Goal: Task Accomplishment & Management: Manage account settings

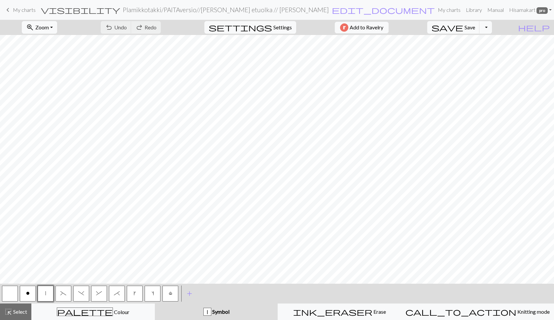
click at [24, 11] on span "My charts" at bounding box center [24, 10] width 23 height 6
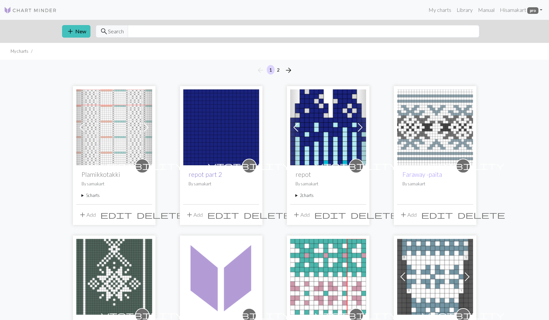
click at [213, 175] on link "repot part 2" at bounding box center [204, 175] width 33 height 8
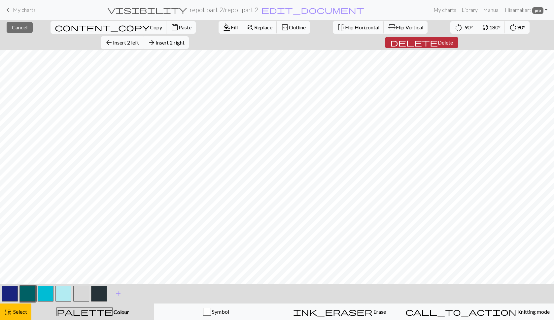
click at [453, 39] on span "Delete" at bounding box center [445, 42] width 15 height 6
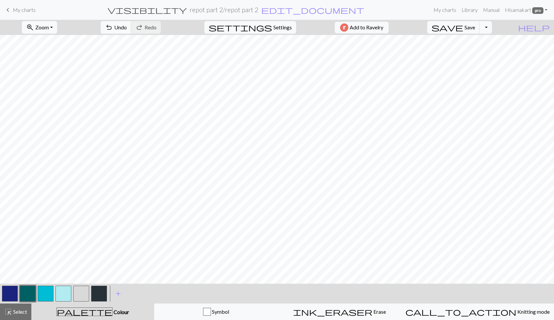
click at [69, 290] on button "button" at bounding box center [63, 294] width 16 height 16
click at [39, 293] on button "button" at bounding box center [46, 294] width 16 height 16
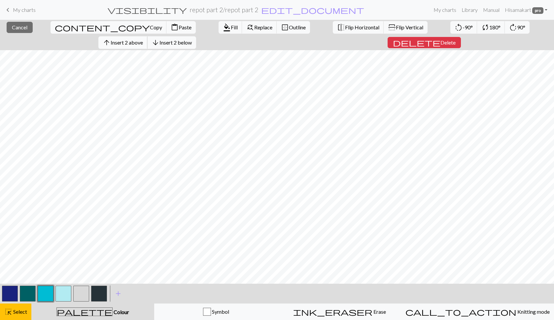
click at [143, 39] on span "Insert 2 above" at bounding box center [127, 42] width 32 height 6
click at [143, 39] on span "Insert 4 above" at bounding box center [127, 42] width 32 height 6
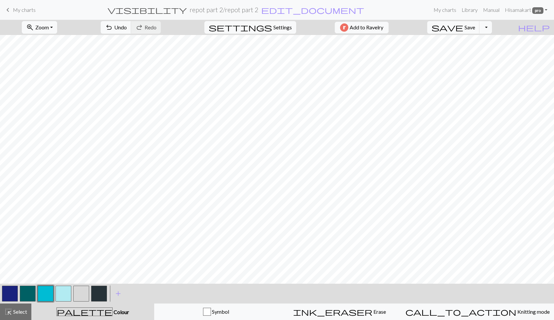
click at [98, 294] on button "button" at bounding box center [99, 294] width 16 height 16
click at [101, 294] on button "button" at bounding box center [99, 294] width 16 height 16
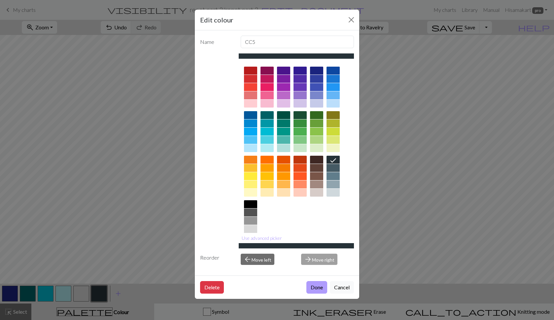
click at [310, 288] on button "Done" at bounding box center [316, 287] width 21 height 13
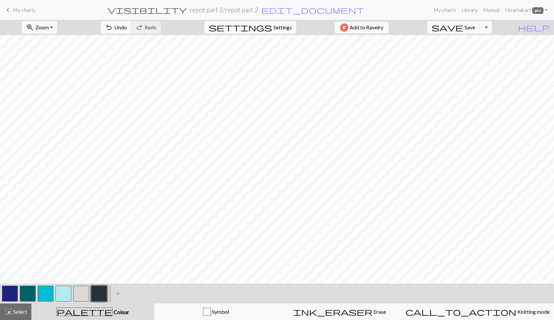
click at [99, 293] on button "button" at bounding box center [99, 294] width 16 height 16
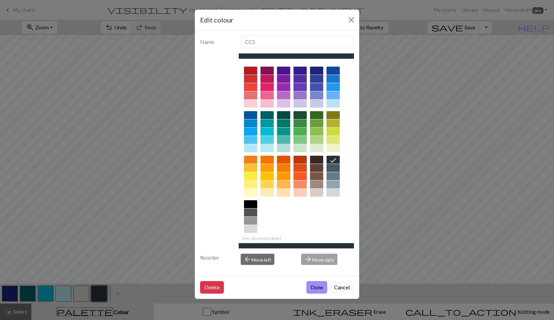
click at [281, 116] on div at bounding box center [283, 115] width 13 height 8
click at [314, 289] on button "Done" at bounding box center [316, 287] width 21 height 13
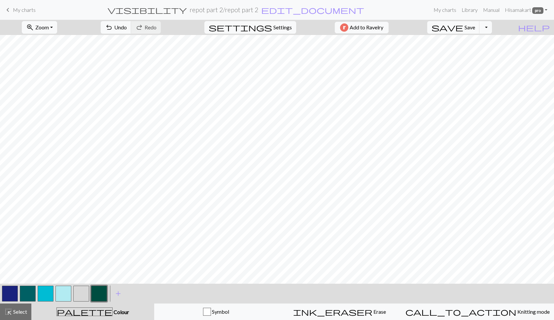
click at [11, 294] on button "button" at bounding box center [10, 294] width 16 height 16
click at [97, 297] on button "button" at bounding box center [99, 294] width 16 height 16
click at [475, 28] on span "Save" at bounding box center [469, 27] width 11 height 6
click at [546, 10] on div "Chart saved" at bounding box center [277, 13] width 554 height 26
click at [546, 8] on link "Hi [PERSON_NAME] pro" at bounding box center [526, 9] width 48 height 13
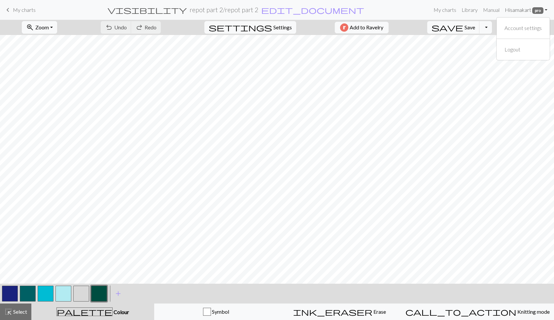
click at [546, 9] on link "Hi [PERSON_NAME] pro" at bounding box center [526, 9] width 48 height 13
click at [282, 29] on span "Settings" at bounding box center [282, 27] width 18 height 8
select select "aran"
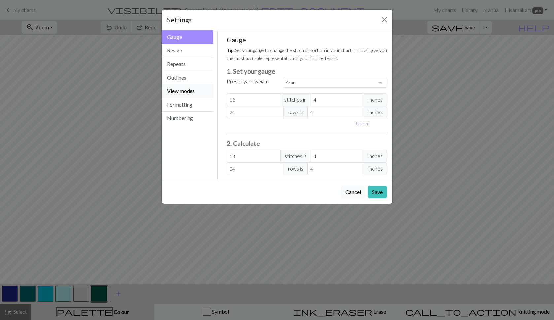
click at [186, 92] on button "View modes" at bounding box center [187, 92] width 51 height 14
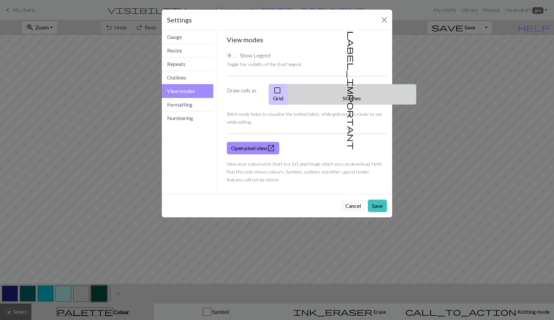
click at [347, 90] on span "label_important" at bounding box center [351, 90] width 9 height 119
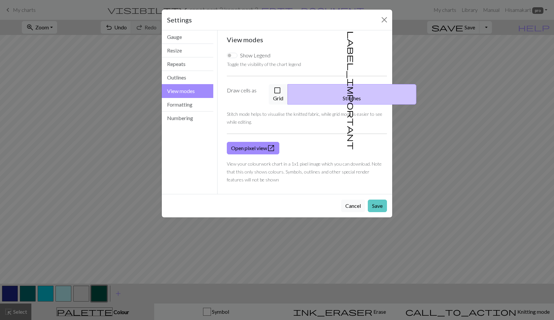
click at [374, 200] on button "Save" at bounding box center [377, 206] width 19 height 13
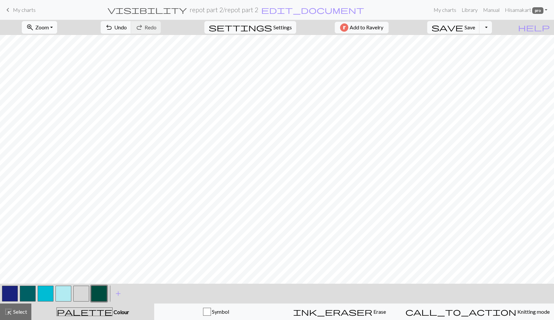
click at [57, 26] on button "zoom_in Zoom Zoom" at bounding box center [39, 27] width 35 height 13
click at [54, 80] on button "50%" at bounding box center [48, 79] width 52 height 11
click at [266, 26] on span "settings" at bounding box center [240, 27] width 63 height 9
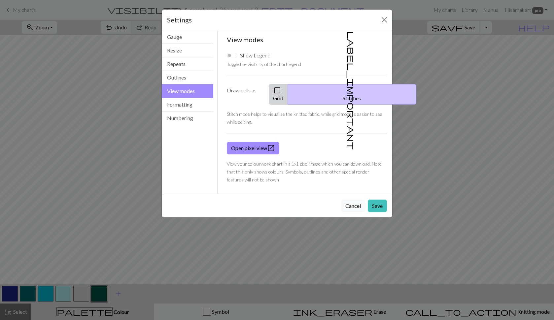
click at [288, 95] on button "check_box_outline_blank Grid" at bounding box center [278, 94] width 19 height 20
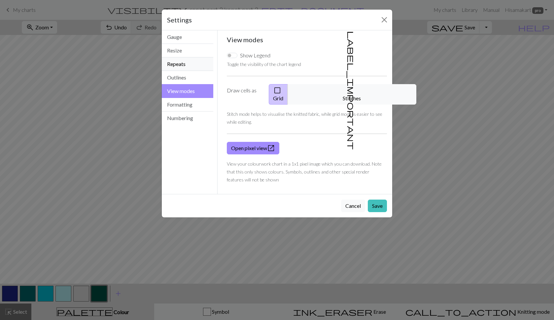
click at [184, 64] on button "Repeats" at bounding box center [187, 64] width 51 height 14
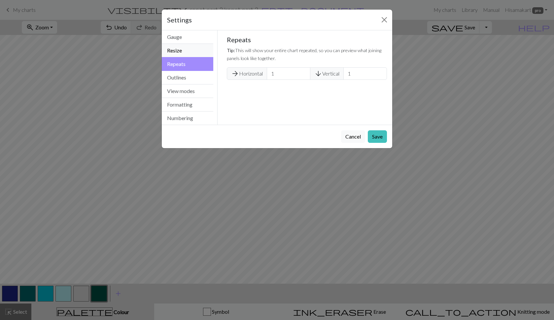
click at [184, 53] on button "Resize" at bounding box center [187, 51] width 51 height 14
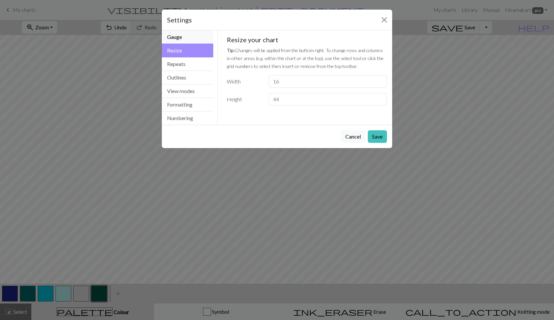
click at [179, 41] on button "Gauge" at bounding box center [187, 37] width 51 height 14
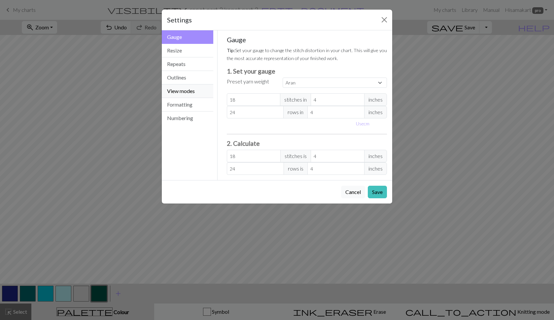
click at [184, 89] on button "View modes" at bounding box center [187, 92] width 51 height 14
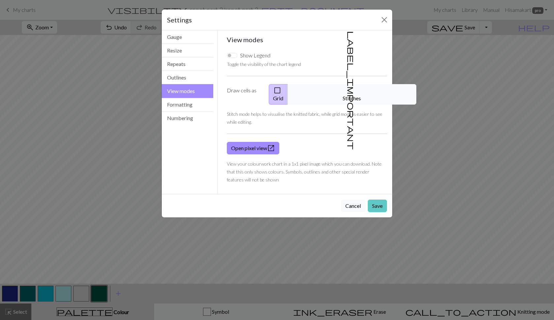
click at [375, 200] on button "Save" at bounding box center [377, 206] width 19 height 13
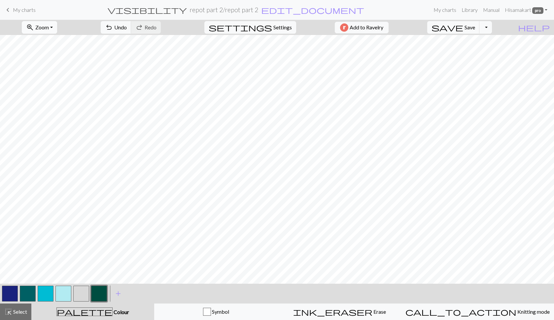
click at [57, 29] on button "zoom_in Zoom Zoom" at bounding box center [39, 27] width 35 height 13
click at [51, 43] on button "Fit all" at bounding box center [48, 42] width 52 height 11
click at [49, 29] on span "Zoom" at bounding box center [42, 27] width 14 height 6
click at [58, 53] on button "Fit width" at bounding box center [48, 52] width 52 height 11
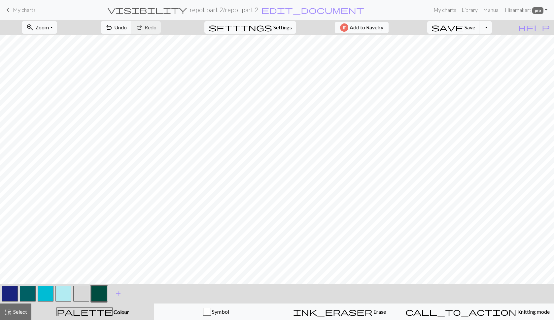
click at [83, 298] on button "button" at bounding box center [81, 294] width 16 height 16
click at [10, 292] on button "button" at bounding box center [10, 294] width 16 height 16
click at [77, 293] on button "button" at bounding box center [81, 294] width 16 height 16
click at [8, 294] on button "button" at bounding box center [10, 294] width 16 height 16
click at [84, 291] on button "button" at bounding box center [81, 294] width 16 height 16
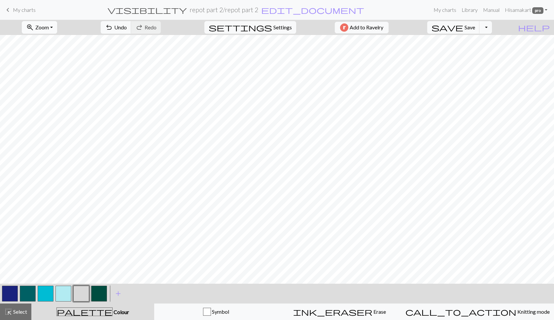
click at [49, 28] on span "Zoom" at bounding box center [42, 27] width 14 height 6
click at [54, 40] on button "Fit all" at bounding box center [48, 42] width 52 height 11
click at [7, 293] on button "button" at bounding box center [10, 294] width 16 height 16
click at [114, 294] on span "add" at bounding box center [118, 293] width 8 height 9
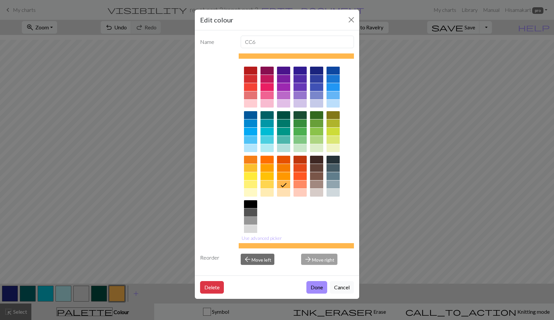
click at [251, 212] on div at bounding box center [250, 213] width 13 height 8
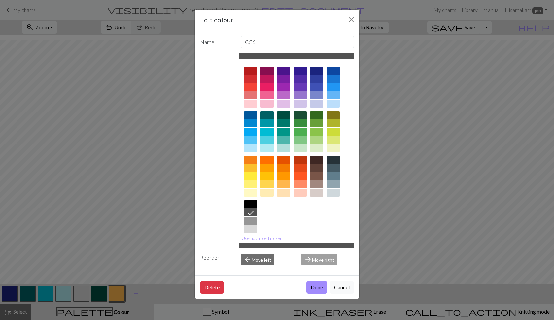
click at [329, 162] on div at bounding box center [332, 160] width 13 height 8
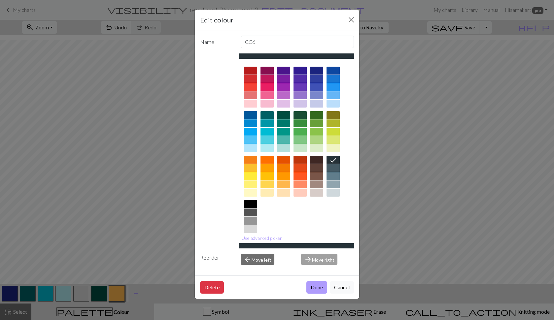
click at [316, 286] on button "Done" at bounding box center [316, 287] width 21 height 13
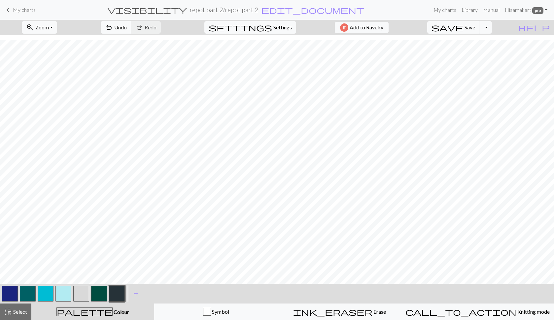
click at [78, 292] on button "button" at bounding box center [81, 294] width 16 height 16
click at [13, 288] on button "button" at bounding box center [10, 294] width 16 height 16
click at [475, 26] on span "Save" at bounding box center [469, 27] width 11 height 6
click at [119, 292] on button "button" at bounding box center [117, 294] width 16 height 16
click at [16, 292] on button "button" at bounding box center [10, 294] width 16 height 16
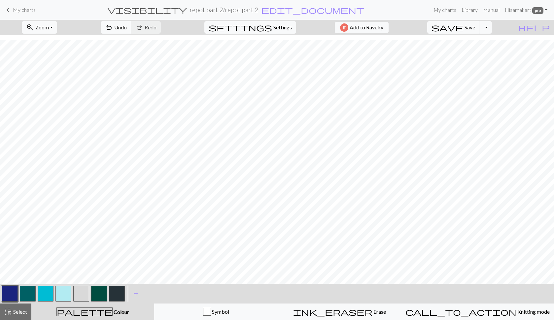
click at [113, 290] on button "button" at bounding box center [117, 294] width 16 height 16
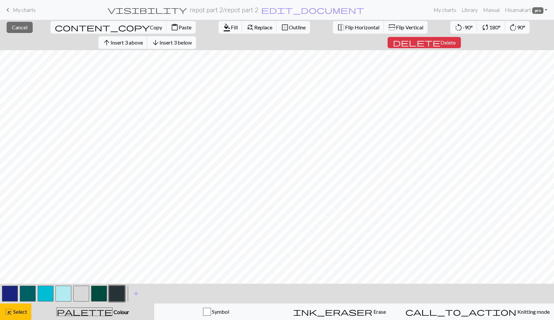
click at [192, 39] on span "Insert 3 below" at bounding box center [175, 42] width 32 height 6
click at [192, 39] on span "Insert 6 below" at bounding box center [175, 42] width 32 height 6
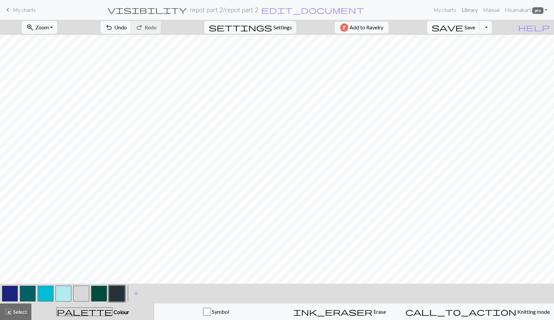
scroll to position [0, 0]
click at [83, 289] on button "button" at bounding box center [81, 294] width 16 height 16
click at [49, 27] on span "Zoom" at bounding box center [42, 27] width 14 height 6
click at [59, 52] on button "Fit width" at bounding box center [48, 52] width 52 height 11
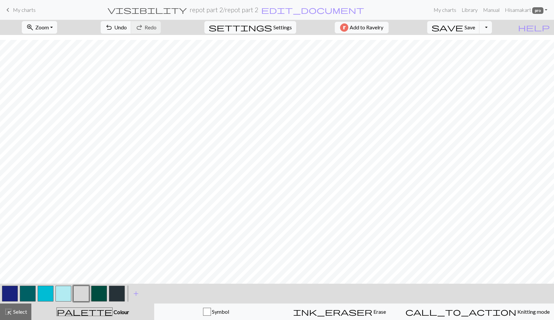
scroll to position [499, 0]
click at [116, 300] on button "button" at bounding box center [117, 294] width 16 height 16
click at [54, 21] on button "zoom_in Zoom Zoom" at bounding box center [39, 27] width 35 height 13
click at [52, 40] on button "Fit all" at bounding box center [48, 42] width 52 height 11
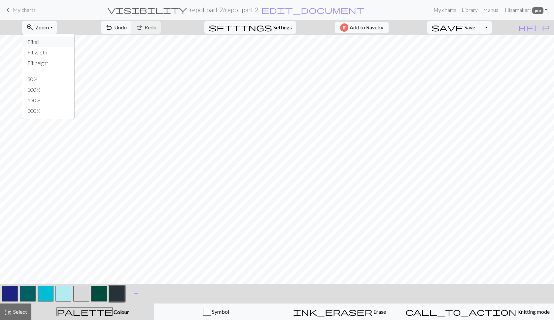
scroll to position [5, 0]
click at [78, 295] on button "button" at bounding box center [81, 294] width 16 height 16
click at [14, 297] on button "button" at bounding box center [10, 294] width 16 height 16
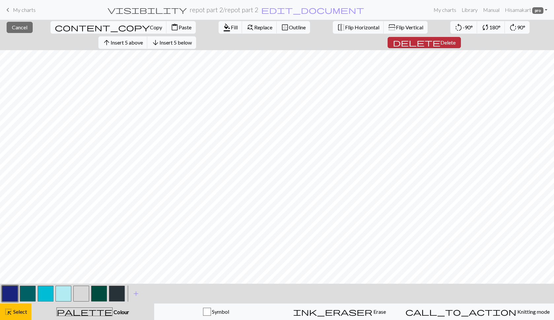
click at [456, 39] on span "Delete" at bounding box center [447, 42] width 15 height 6
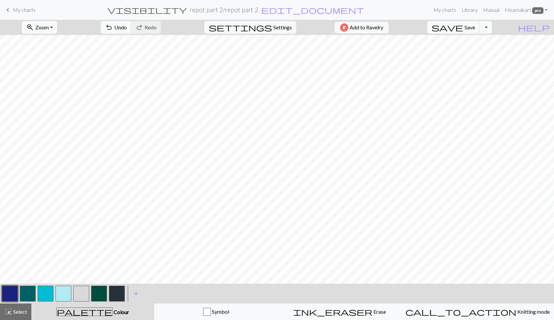
click at [119, 290] on button "button" at bounding box center [117, 294] width 16 height 16
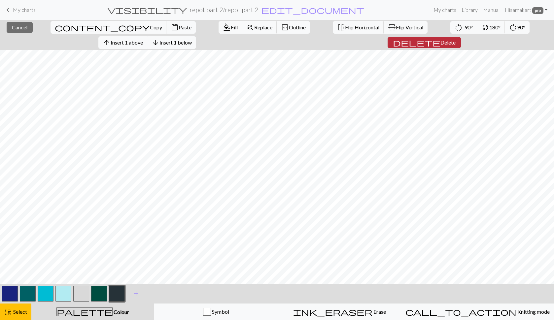
click at [440, 38] on span "delete" at bounding box center [417, 42] width 48 height 9
click at [143, 39] on span "Insert 2 above" at bounding box center [127, 42] width 32 height 6
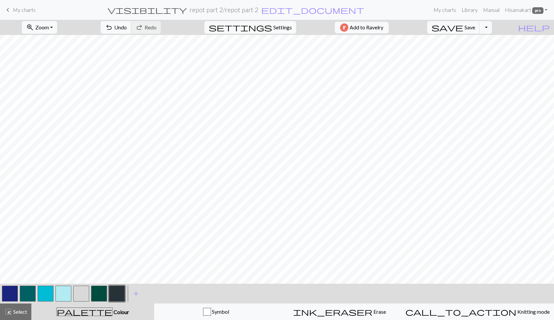
click at [77, 292] on button "button" at bounding box center [81, 294] width 16 height 16
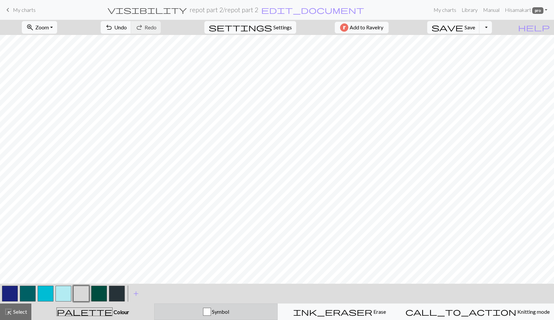
click at [239, 316] on button "Symbol" at bounding box center [215, 312] width 123 height 17
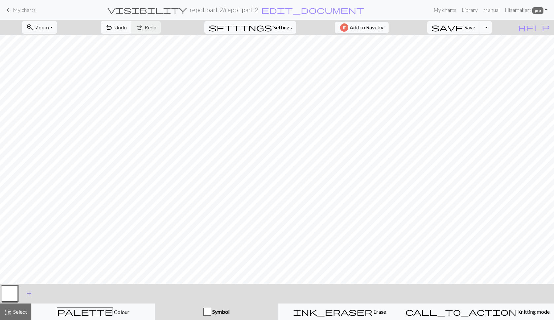
click at [33, 291] on button "add Add a symbol" at bounding box center [29, 294] width 17 height 17
click at [32, 291] on button "button" at bounding box center [28, 294] width 16 height 16
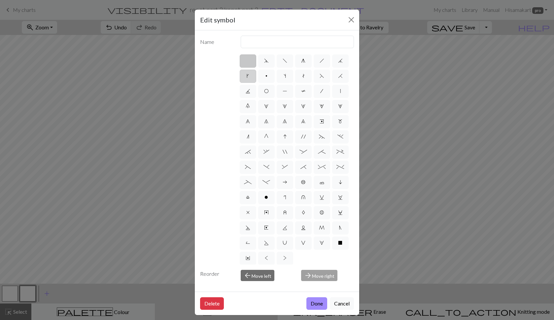
click at [256, 77] on label "k" at bounding box center [248, 76] width 17 height 13
click at [251, 76] on input "k" at bounding box center [249, 74] width 4 height 4
radio input "true"
type input "right leaning increase"
click at [316, 300] on button "Done" at bounding box center [316, 303] width 21 height 13
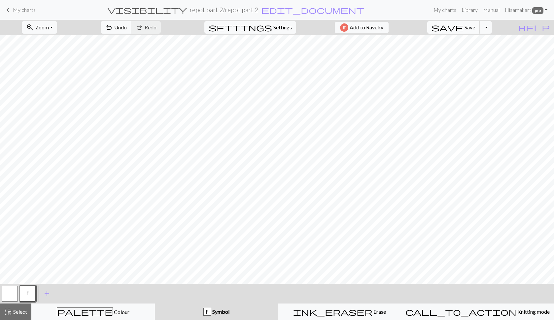
click at [463, 30] on span "save" at bounding box center [447, 27] width 32 height 9
click at [57, 23] on button "zoom_in Zoom Zoom" at bounding box center [39, 27] width 35 height 13
click at [60, 38] on button "Fit all" at bounding box center [48, 42] width 52 height 11
click at [49, 27] on span "Zoom" at bounding box center [42, 27] width 14 height 6
click at [55, 50] on button "Fit width" at bounding box center [48, 52] width 52 height 11
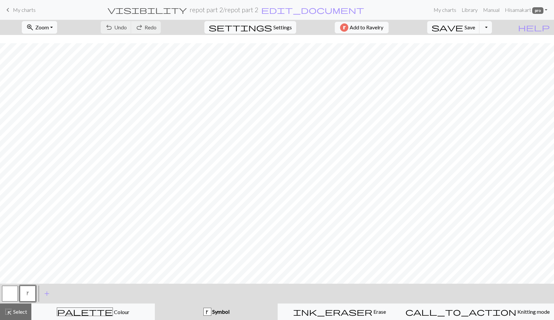
scroll to position [392, 0]
click at [90, 310] on span "palette" at bounding box center [84, 311] width 55 height 9
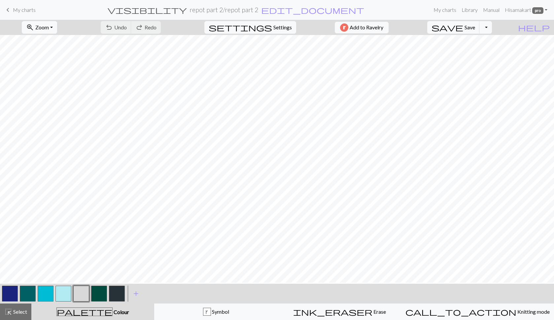
scroll to position [362, 0]
click at [7, 297] on button "button" at bounding box center [10, 294] width 16 height 16
click at [79, 294] on button "button" at bounding box center [81, 294] width 16 height 16
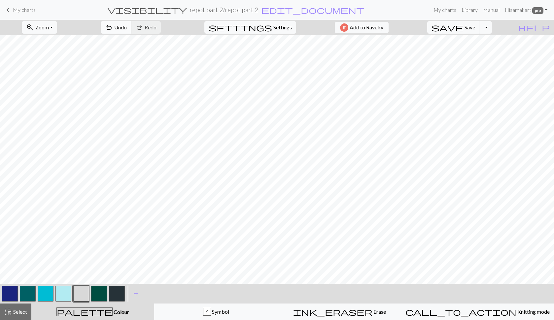
click at [113, 24] on span "undo" at bounding box center [109, 27] width 8 height 9
click at [12, 294] on button "button" at bounding box center [10, 294] width 16 height 16
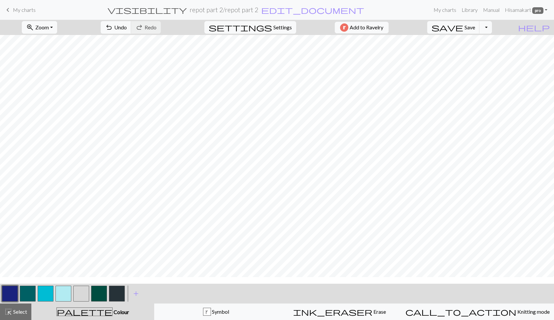
scroll to position [344, 0]
click at [80, 297] on button "button" at bounding box center [81, 294] width 16 height 16
click at [53, 24] on button "zoom_in Zoom Zoom" at bounding box center [39, 27] width 35 height 13
click at [51, 43] on button "Fit all" at bounding box center [48, 42] width 52 height 11
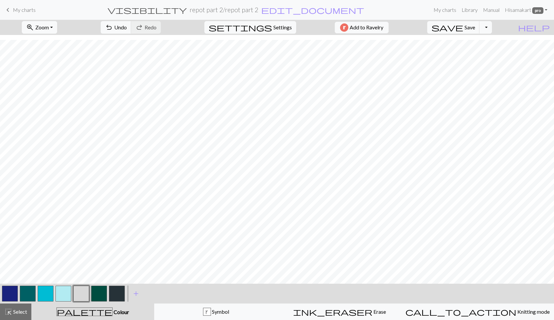
scroll to position [5, 0]
drag, startPoint x: 15, startPoint y: 295, endPoint x: 20, endPoint y: 292, distance: 5.5
click at [15, 294] on button "button" at bounding box center [10, 294] width 16 height 16
click at [79, 297] on button "button" at bounding box center [81, 294] width 16 height 16
click at [9, 290] on button "button" at bounding box center [10, 294] width 16 height 16
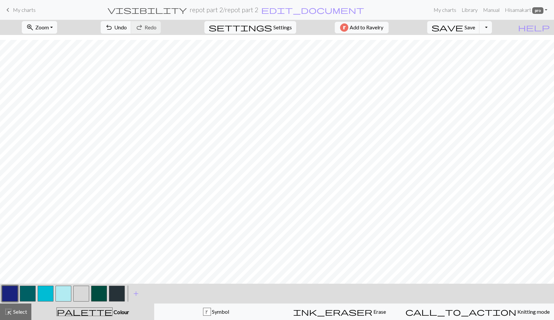
click at [82, 294] on button "button" at bounding box center [81, 294] width 16 height 16
click at [463, 26] on span "save" at bounding box center [447, 27] width 32 height 9
click at [285, 29] on span "Settings" at bounding box center [282, 27] width 18 height 8
select select "aran"
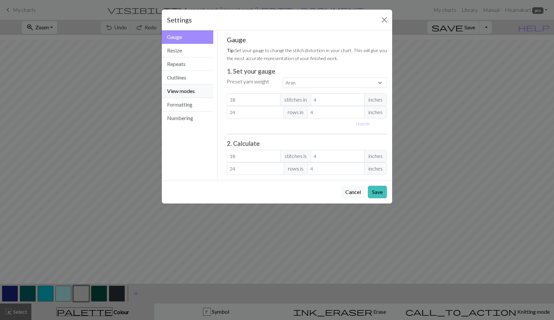
click at [183, 96] on button "View modes" at bounding box center [187, 92] width 51 height 14
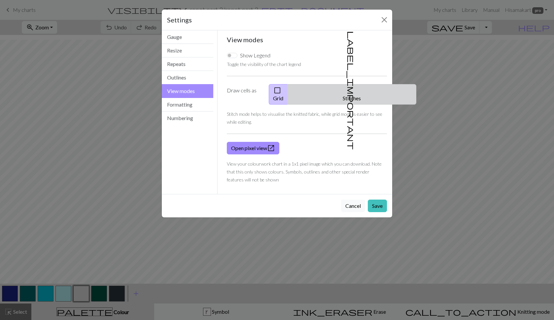
click at [358, 86] on button "label_important Stitches" at bounding box center [352, 94] width 129 height 20
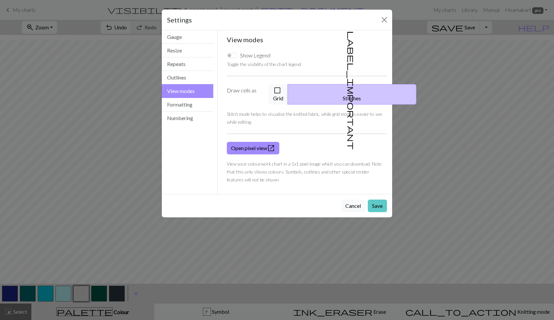
click at [376, 202] on button "Save" at bounding box center [377, 206] width 19 height 13
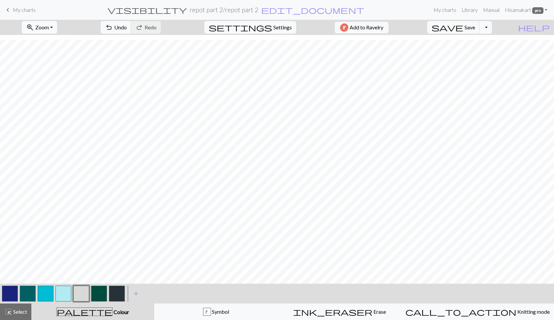
click at [47, 29] on span "Zoom" at bounding box center [42, 27] width 14 height 6
click at [44, 75] on button "50%" at bounding box center [48, 79] width 52 height 11
click at [6, 292] on button "button" at bounding box center [10, 294] width 16 height 16
click at [463, 30] on span "save" at bounding box center [447, 27] width 32 height 9
click at [281, 27] on span "Settings" at bounding box center [282, 27] width 18 height 8
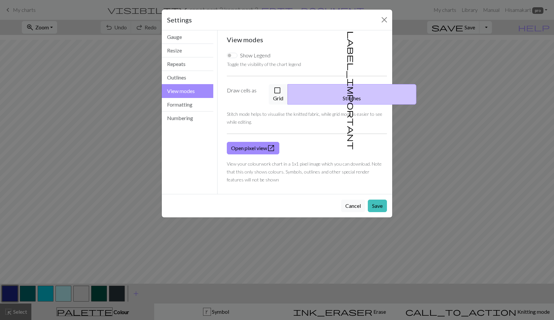
drag, startPoint x: 292, startPoint y: 90, endPoint x: 309, endPoint y: 98, distance: 18.0
click at [281, 90] on span "check_box_outline_blank" at bounding box center [277, 90] width 8 height 9
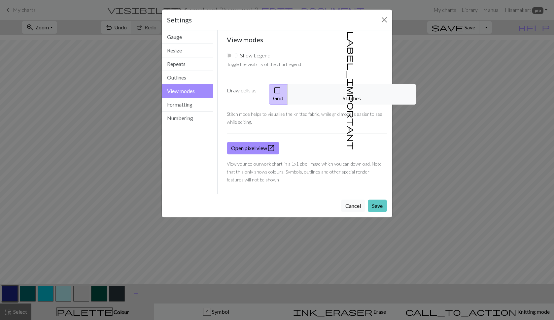
click at [383, 200] on button "Save" at bounding box center [377, 206] width 19 height 13
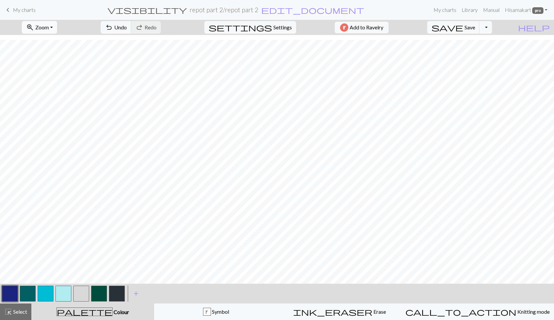
click at [57, 28] on button "zoom_in Zoom Zoom" at bounding box center [39, 27] width 35 height 13
click at [60, 41] on button "Fit all" at bounding box center [48, 42] width 52 height 11
click at [118, 297] on button "button" at bounding box center [117, 294] width 16 height 16
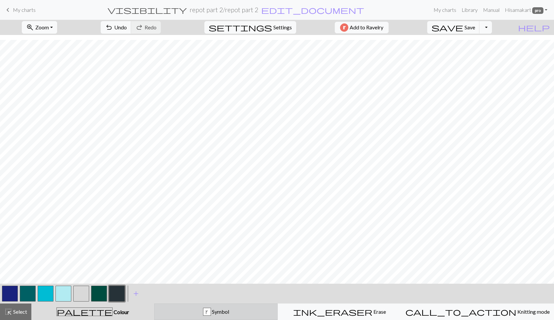
click at [204, 308] on button "k Symbol" at bounding box center [215, 312] width 123 height 17
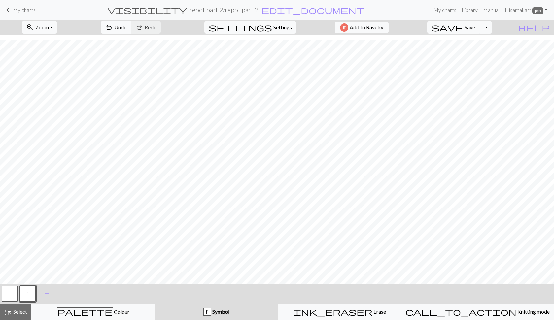
click at [29, 294] on button "k" at bounding box center [28, 294] width 16 height 16
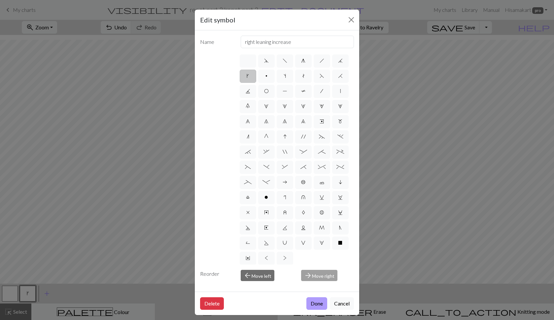
click at [314, 304] on button "Done" at bounding box center [316, 303] width 21 height 13
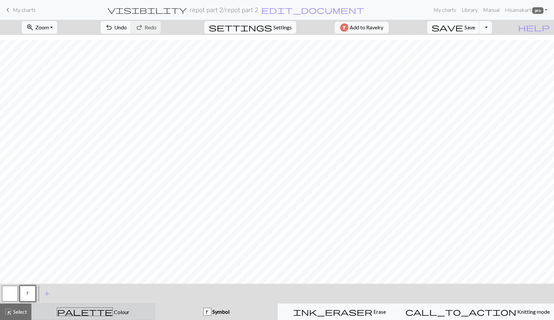
click at [135, 309] on div "palette Colour Colour" at bounding box center [93, 312] width 115 height 9
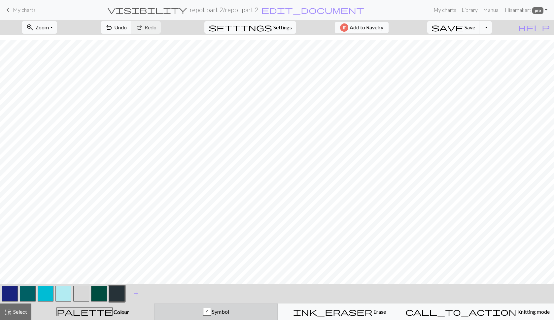
click at [238, 308] on div "k Symbol" at bounding box center [215, 312] width 115 height 8
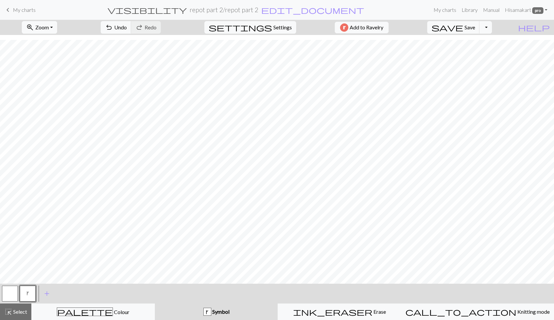
click at [13, 289] on button "button" at bounding box center [10, 294] width 16 height 16
click at [463, 25] on span "save" at bounding box center [447, 27] width 32 height 9
click at [87, 310] on span "palette" at bounding box center [84, 311] width 55 height 9
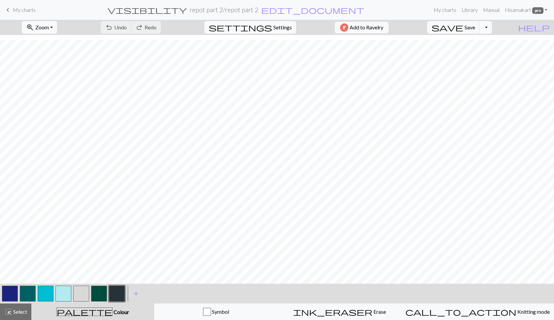
click at [78, 291] on button "button" at bounding box center [81, 294] width 16 height 16
click at [15, 291] on button "button" at bounding box center [10, 294] width 16 height 16
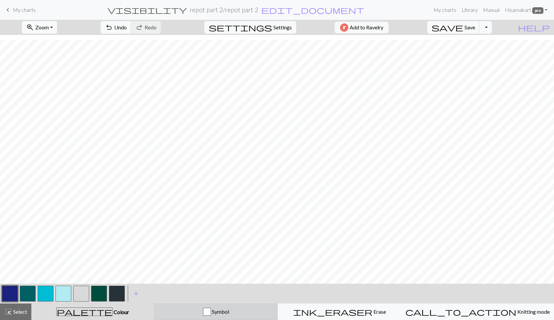
click at [198, 309] on div "Symbol" at bounding box center [215, 312] width 115 height 8
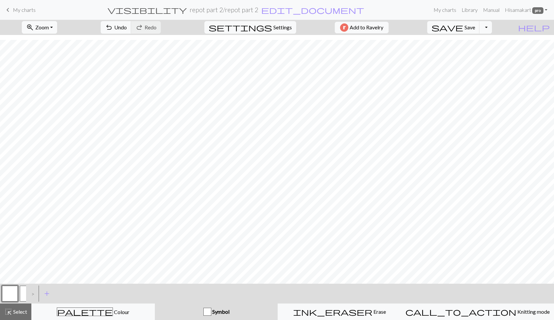
click at [15, 292] on button "button" at bounding box center [10, 294] width 16 height 16
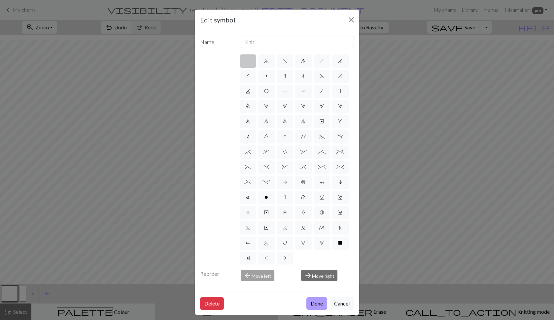
click at [310, 301] on button "Done" at bounding box center [316, 303] width 21 height 13
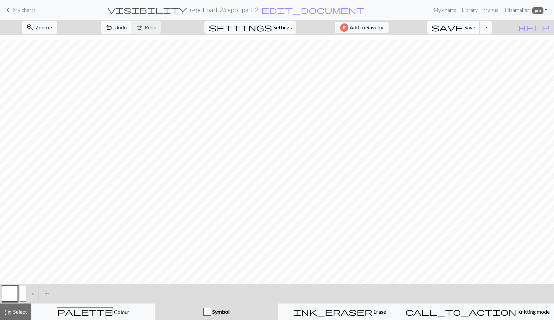
click at [463, 28] on span "save" at bounding box center [447, 27] width 32 height 9
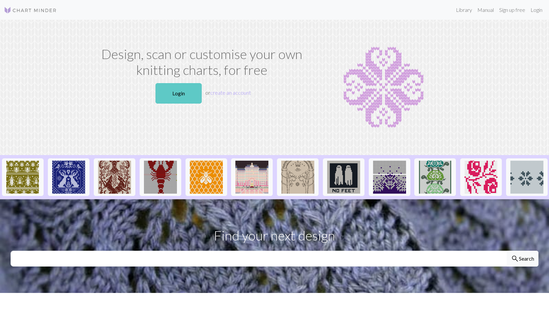
click at [189, 92] on link "Login" at bounding box center [178, 93] width 46 height 20
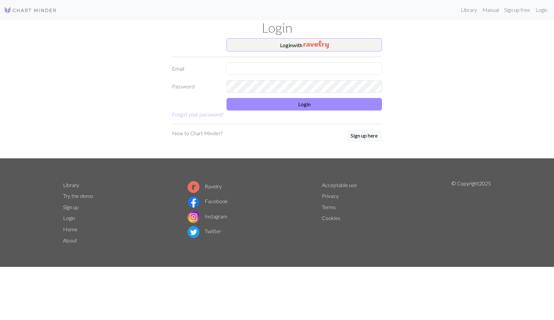
click at [274, 41] on button "Login with" at bounding box center [303, 44] width 155 height 13
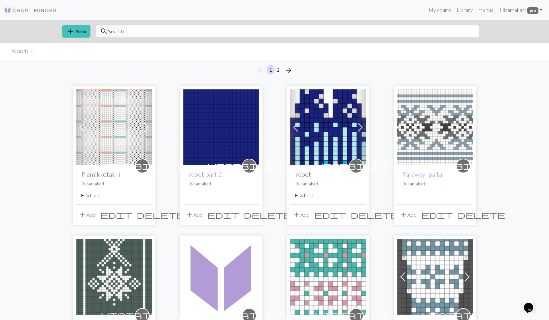
click at [299, 195] on summary "2 charts" at bounding box center [327, 195] width 65 height 6
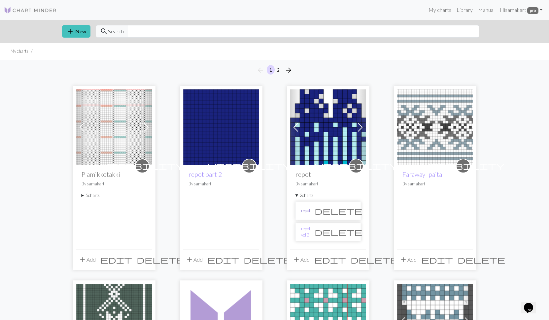
click at [304, 210] on link "repot" at bounding box center [305, 211] width 9 height 6
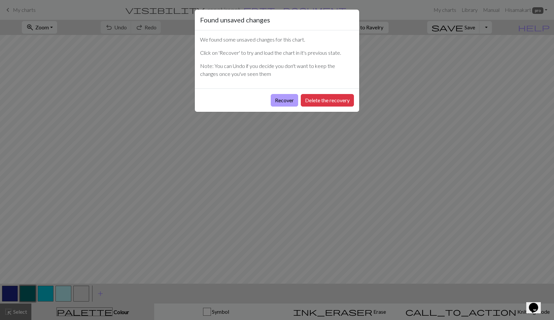
click at [283, 101] on button "Recover" at bounding box center [284, 100] width 27 height 13
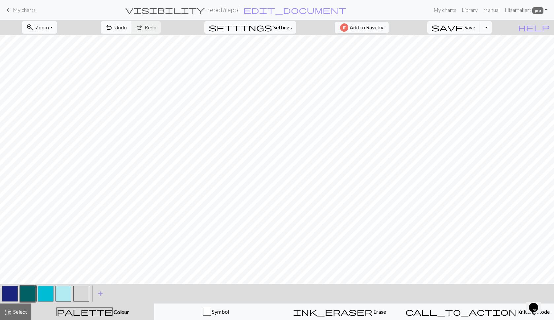
click at [49, 27] on span "Zoom" at bounding box center [42, 27] width 14 height 6
click at [52, 43] on button "Fit all" at bounding box center [48, 42] width 52 height 11
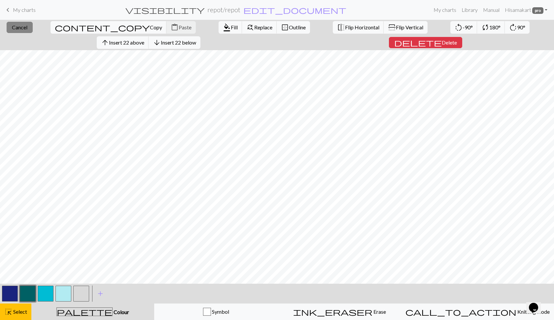
click at [18, 33] on button "close Cancel" at bounding box center [20, 27] width 26 height 11
click at [457, 39] on span "Delete" at bounding box center [449, 42] width 15 height 6
